Goal: Task Accomplishment & Management: Manage account settings

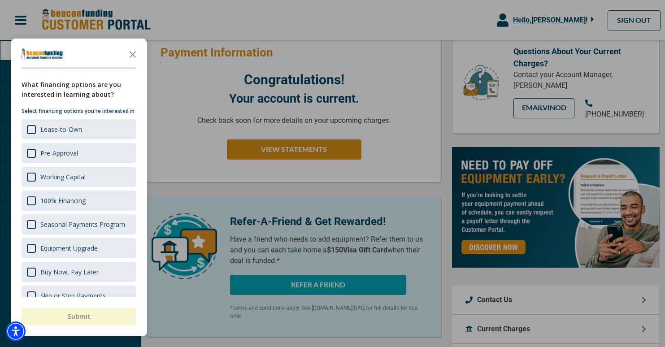
scroll to position [105, 0]
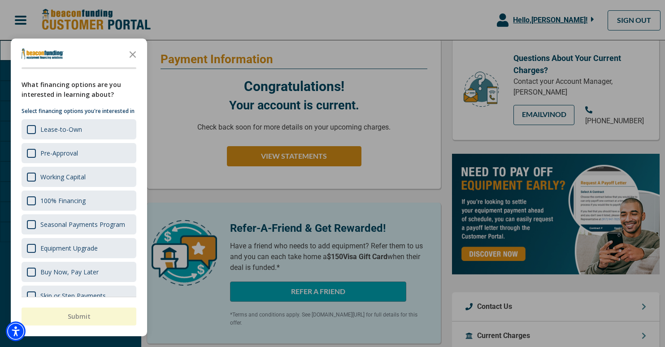
click at [250, 157] on div at bounding box center [332, 173] width 665 height 347
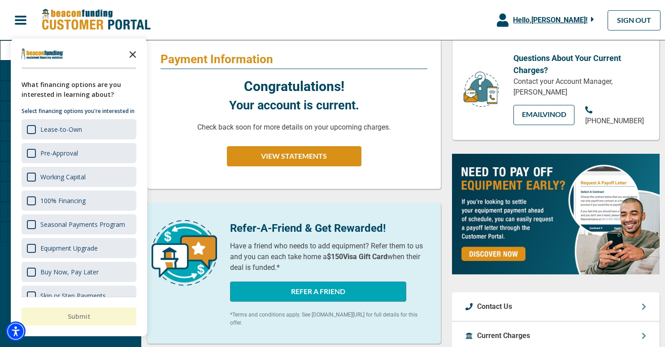
click at [131, 52] on polygon "Close the survey" at bounding box center [133, 54] width 7 height 7
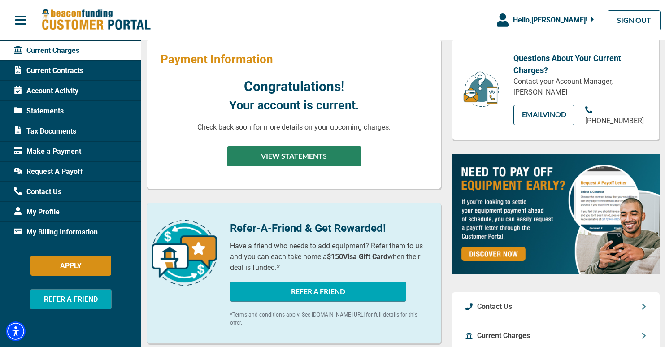
click at [239, 153] on button "VIEW STATEMENTS" at bounding box center [294, 156] width 135 height 20
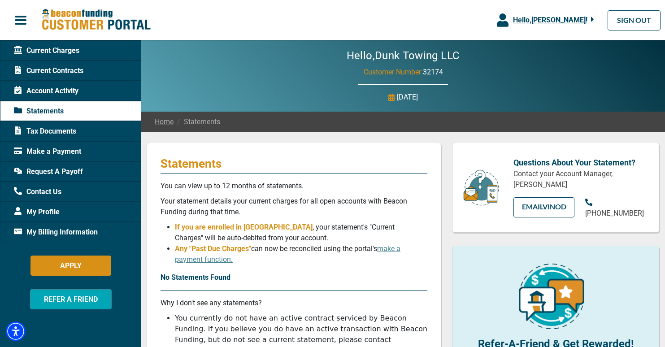
click at [37, 135] on span "Tax Documents" at bounding box center [45, 131] width 62 height 11
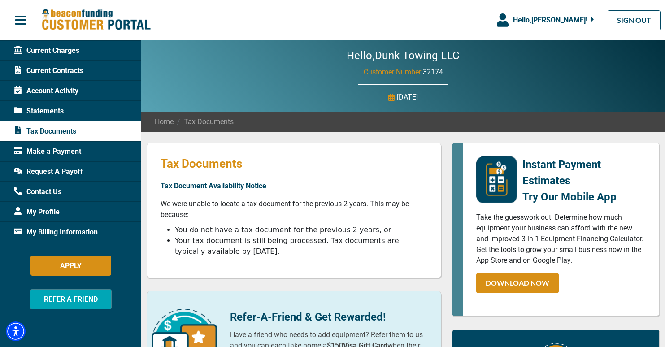
click at [52, 234] on span "My Billing Information" at bounding box center [56, 232] width 84 height 11
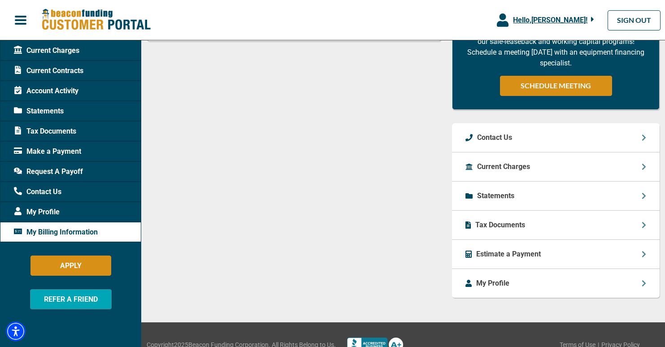
scroll to position [402, 0]
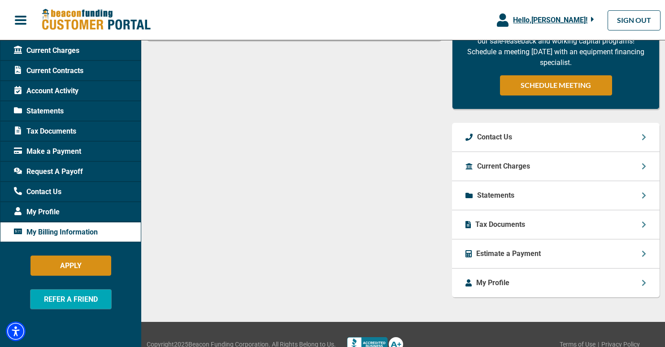
click at [485, 196] on p "Statements" at bounding box center [495, 195] width 37 height 11
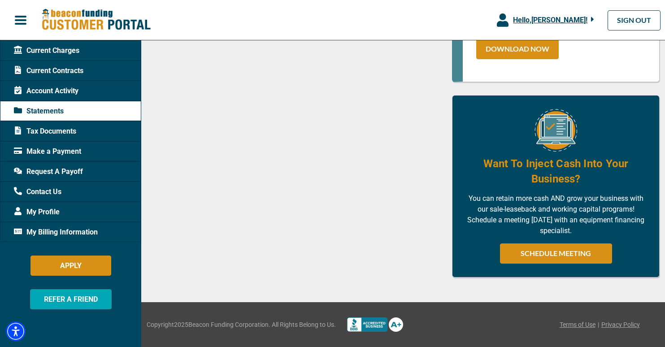
scroll to position [571, 0]
